Goal: Information Seeking & Learning: Learn about a topic

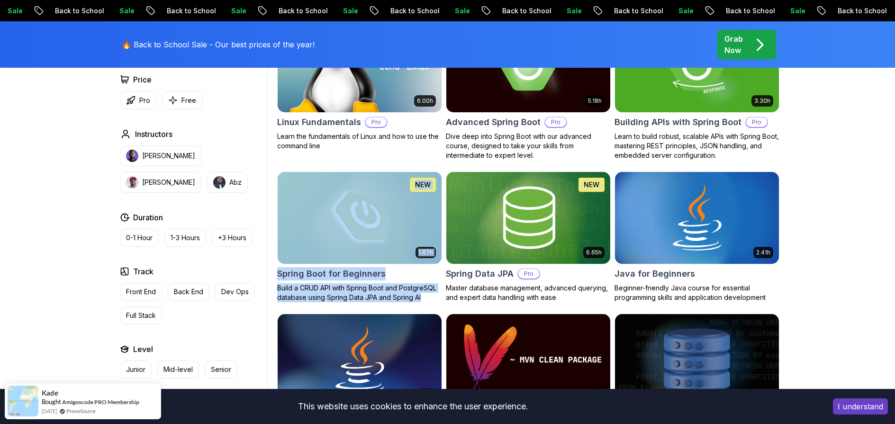
click at [317, 122] on h2 "Linux Fundamentals" at bounding box center [319, 122] width 84 height 13
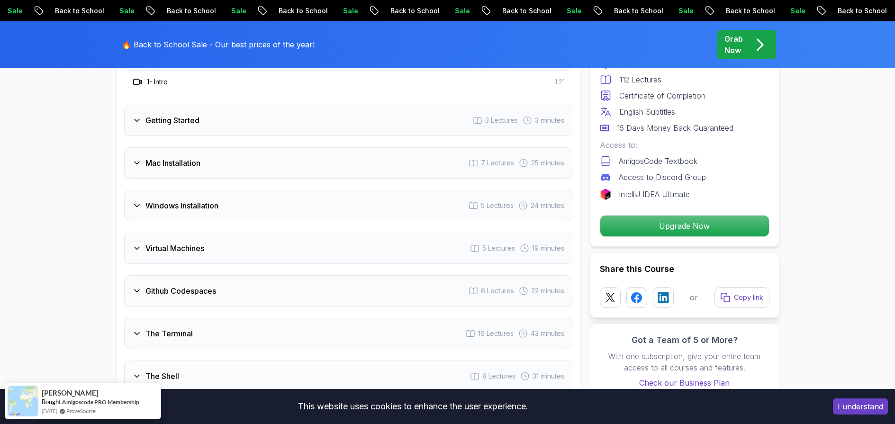
scroll to position [1336, 0]
click at [139, 162] on icon at bounding box center [137, 163] width 5 height 2
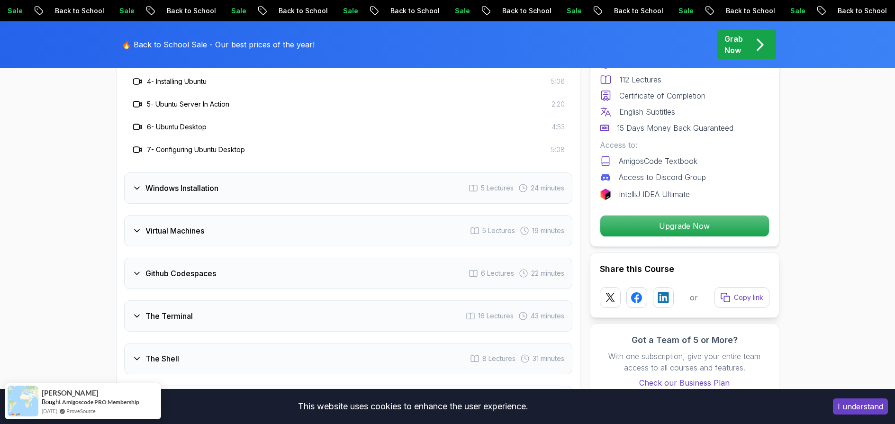
scroll to position [1491, 0]
click at [137, 232] on icon at bounding box center [136, 229] width 9 height 9
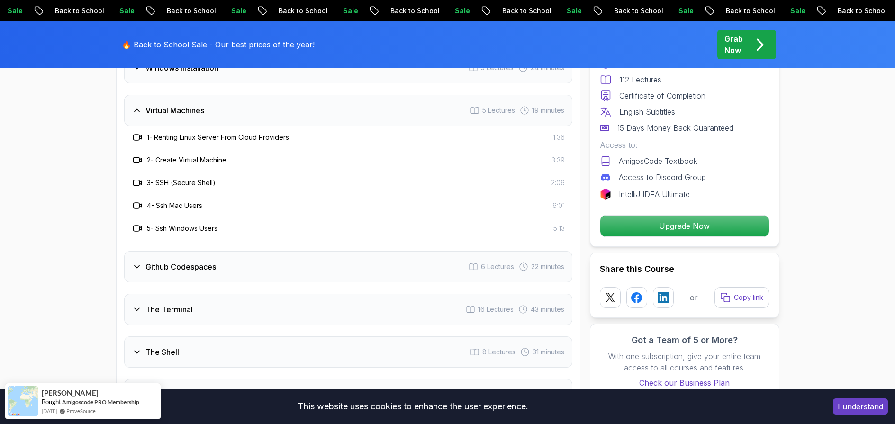
scroll to position [1448, 0]
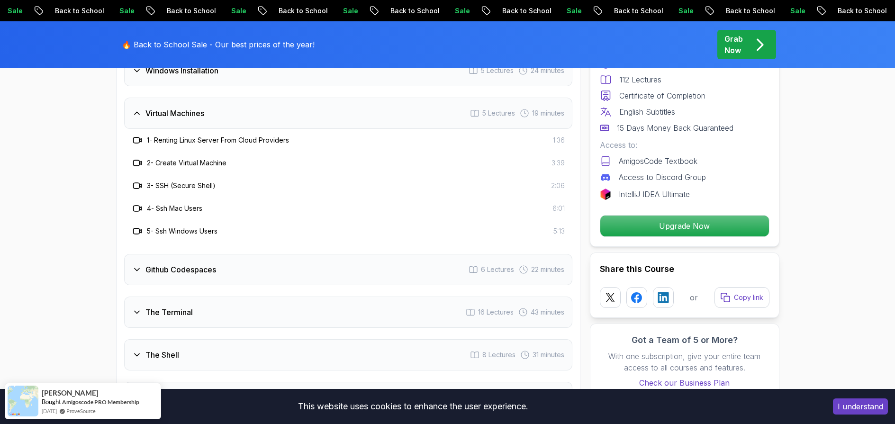
click at [137, 113] on icon at bounding box center [136, 113] width 9 height 9
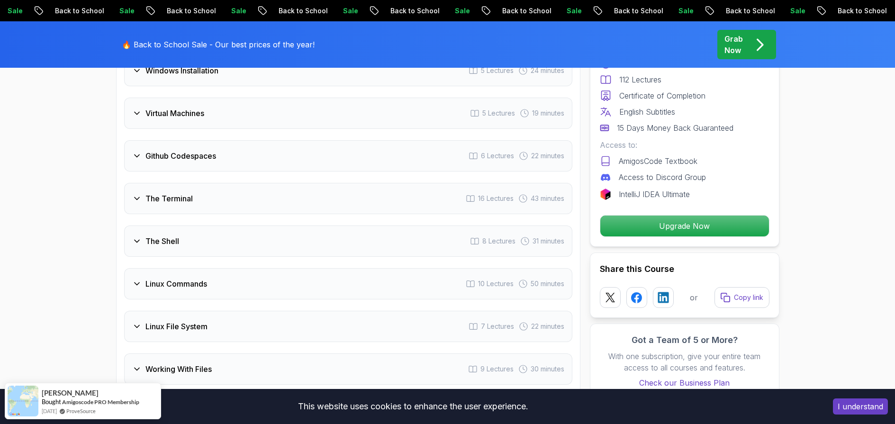
click at [137, 158] on icon at bounding box center [136, 155] width 9 height 9
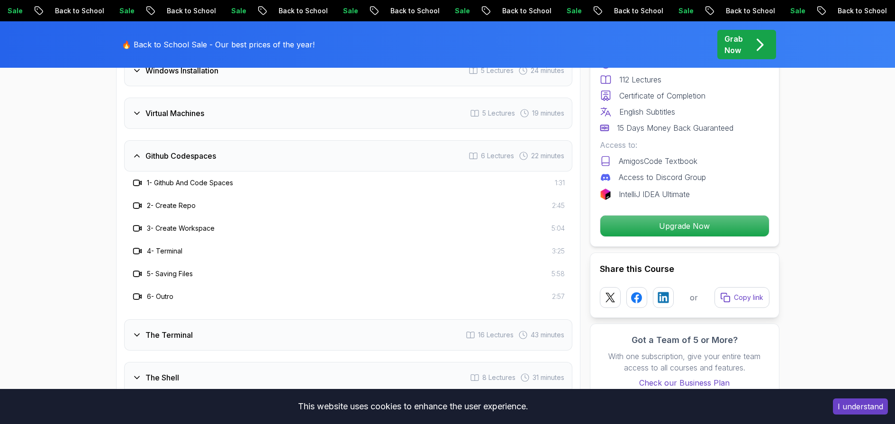
click at [137, 158] on icon at bounding box center [136, 155] width 9 height 9
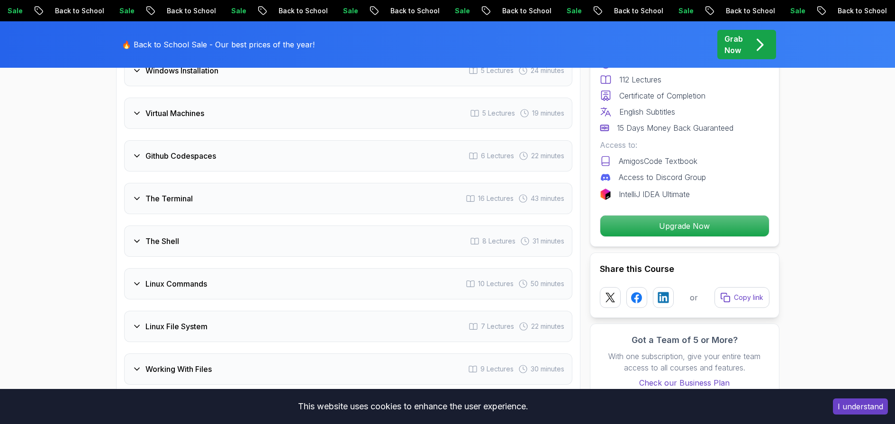
click at [140, 198] on icon at bounding box center [136, 198] width 9 height 9
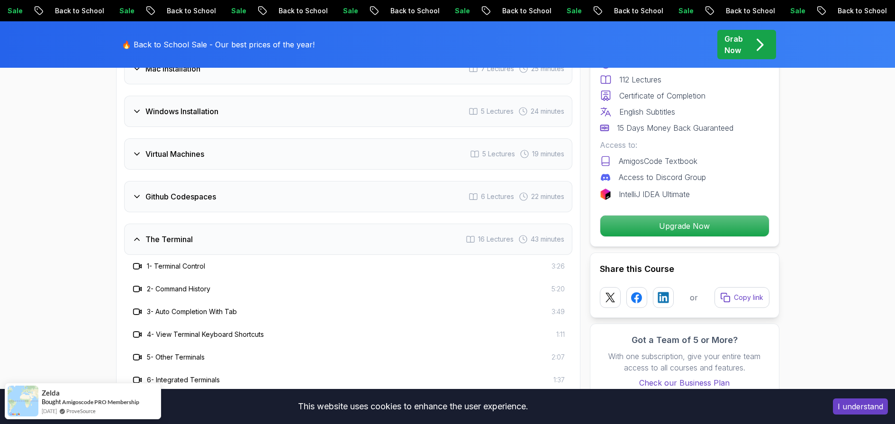
scroll to position [1424, 0]
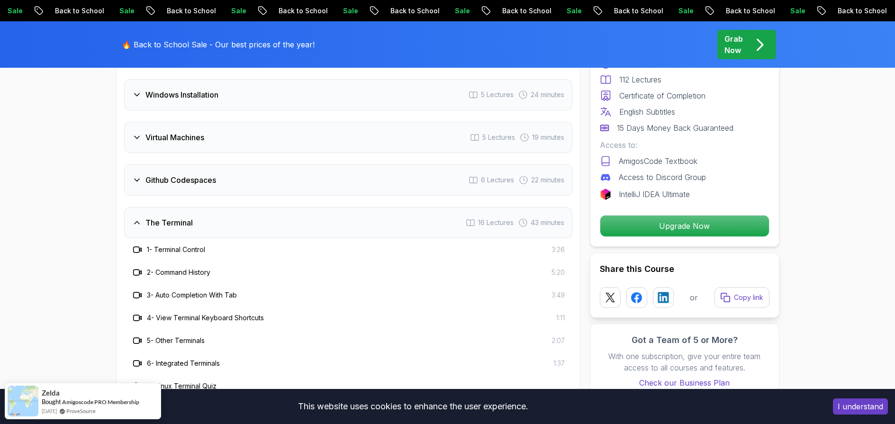
click at [135, 227] on icon at bounding box center [136, 222] width 9 height 9
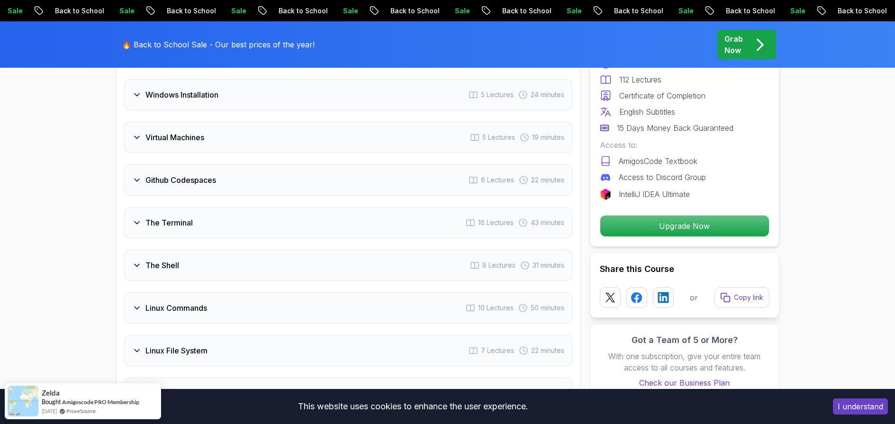
click at [137, 259] on div "The Shell 8 Lectures 31 minutes" at bounding box center [348, 265] width 448 height 31
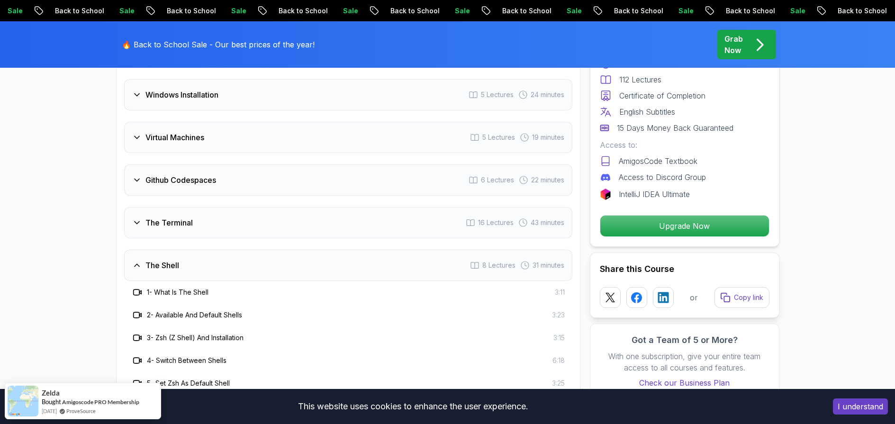
click at [135, 264] on icon at bounding box center [136, 265] width 9 height 9
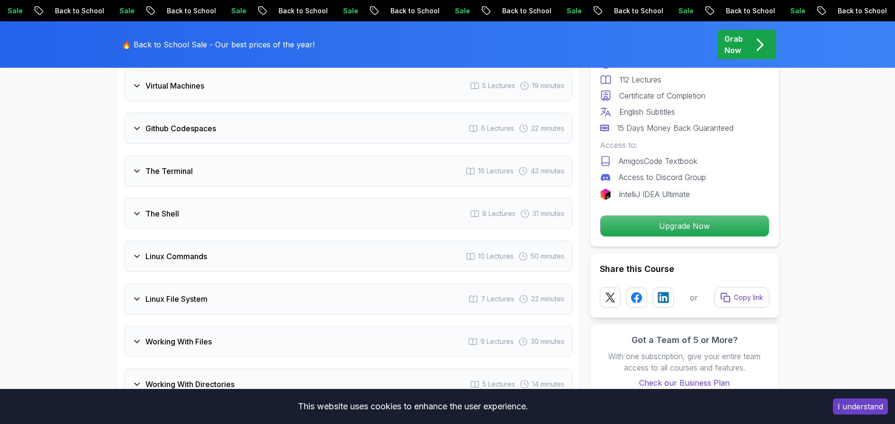
scroll to position [1478, 0]
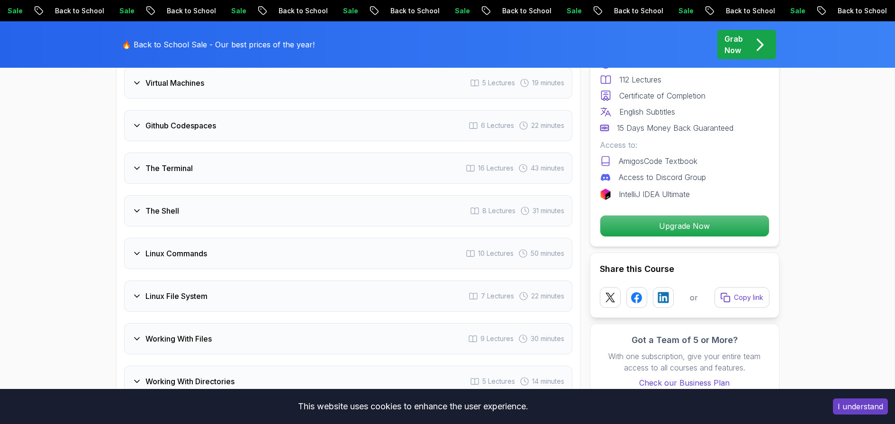
click at [135, 247] on div "Linux Commands 10 Lectures 50 minutes" at bounding box center [348, 253] width 448 height 31
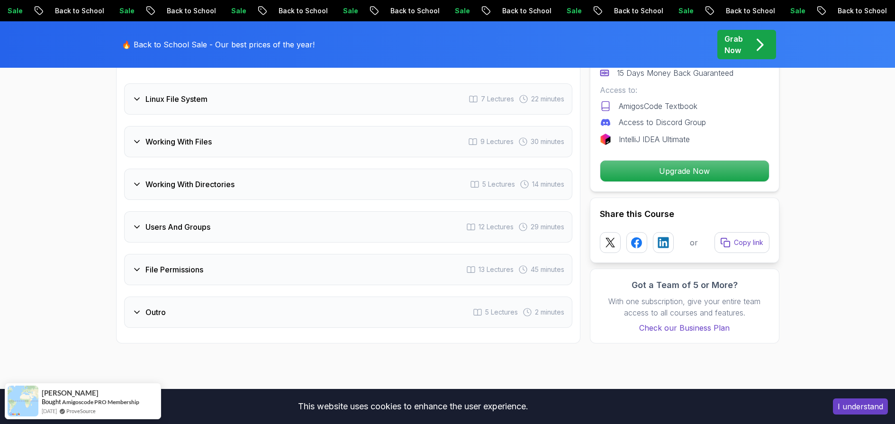
scroll to position [1903, 0]
click at [135, 267] on icon at bounding box center [136, 268] width 9 height 9
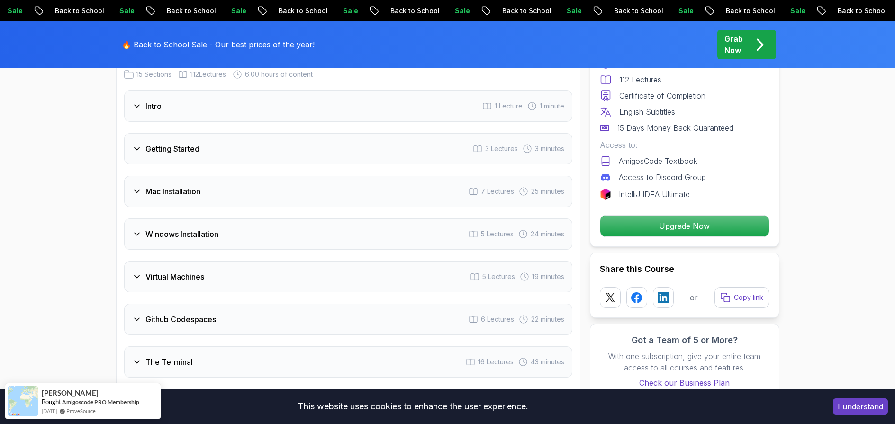
scroll to position [1281, 0]
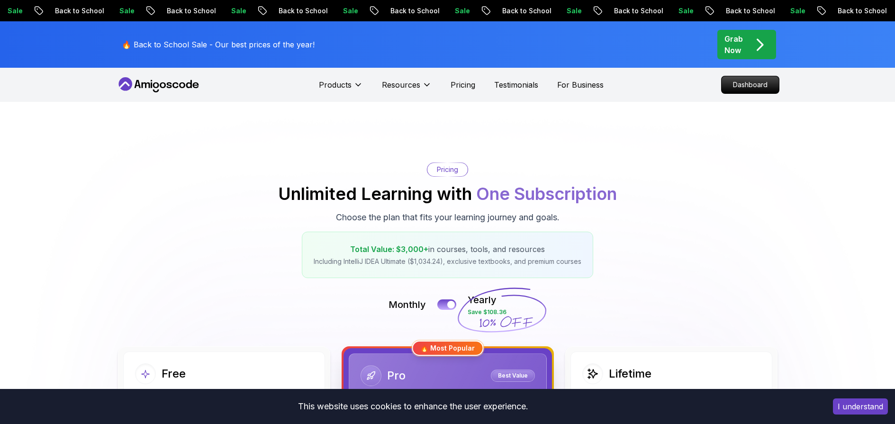
click at [693, 273] on div "Pricing Unlimited Learning with One Subscription Choose the plan that fits your…" at bounding box center [448, 221] width 664 height 116
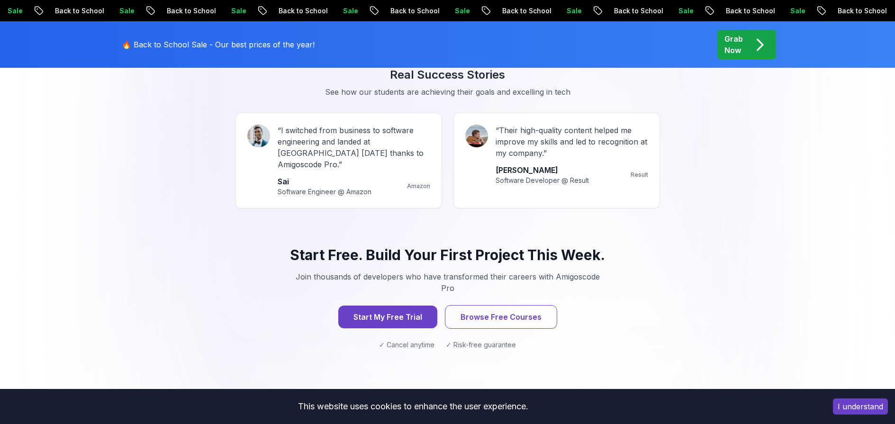
scroll to position [873, 0]
